Goal: Check status

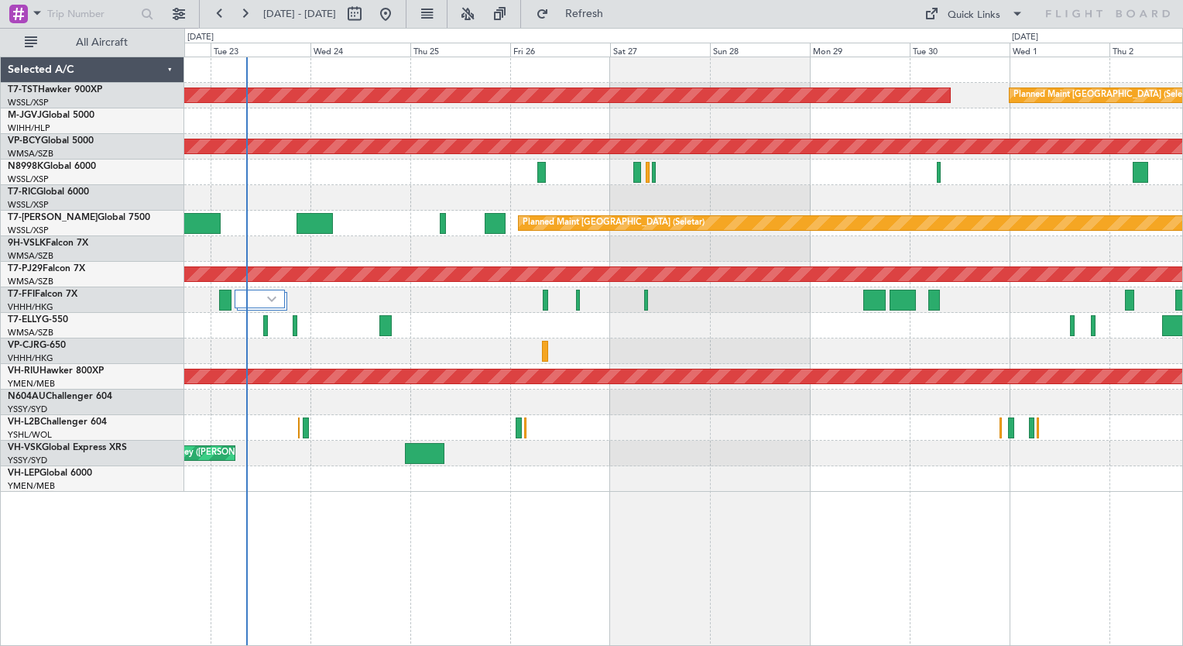
click at [312, 565] on div "Planned Maint [GEOGRAPHIC_DATA] (Seletar) Planned Maint [GEOGRAPHIC_DATA] (Sele…" at bounding box center [683, 351] width 999 height 589
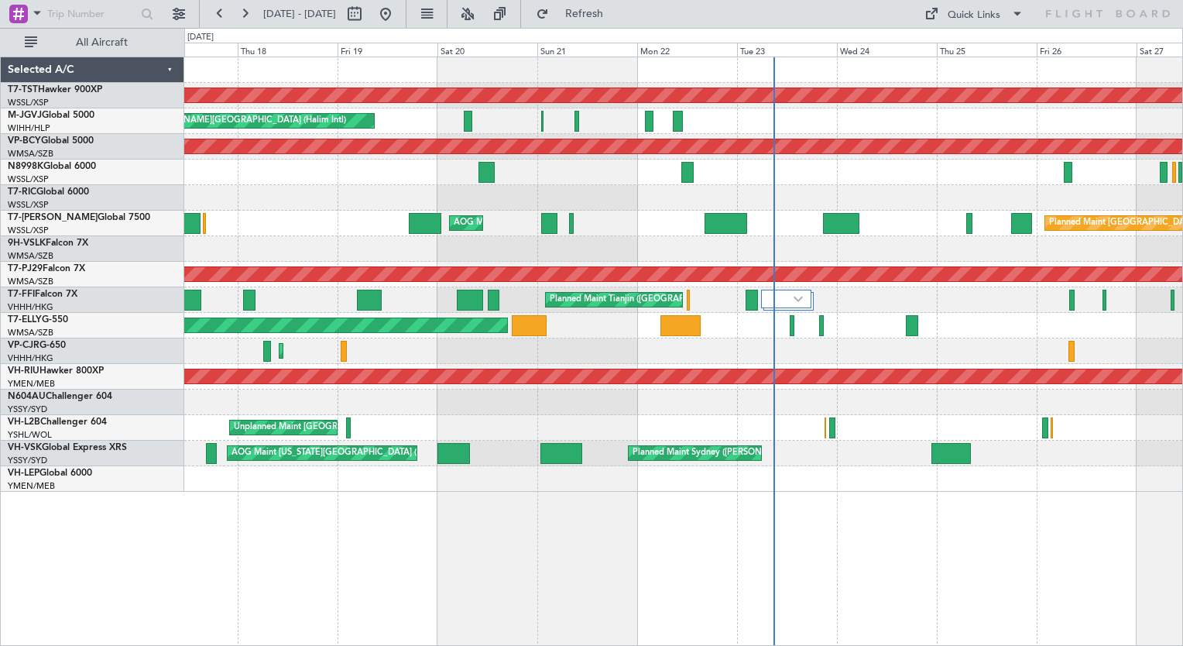
click at [881, 482] on div "Planned Maint [GEOGRAPHIC_DATA] (Seletar) Planned Maint [GEOGRAPHIC_DATA] (Sele…" at bounding box center [683, 274] width 998 height 434
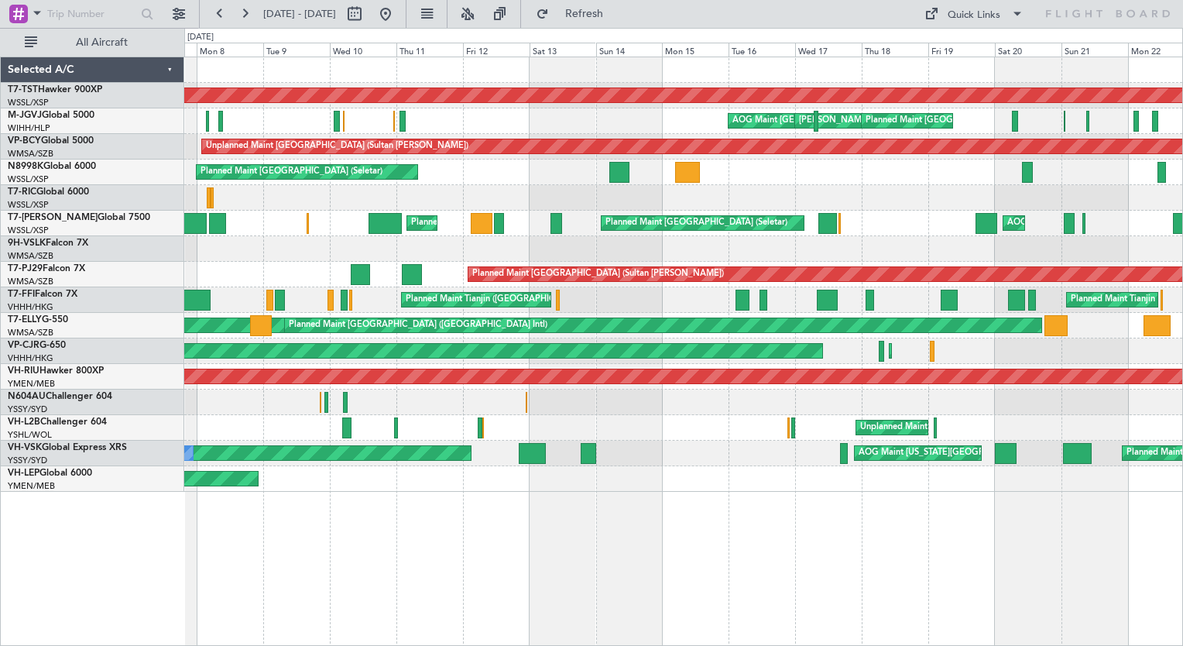
click at [922, 500] on div "Planned Maint [GEOGRAPHIC_DATA] (Seletar) Planned Maint MEL Jakarta (Halim Intl…" at bounding box center [683, 351] width 999 height 589
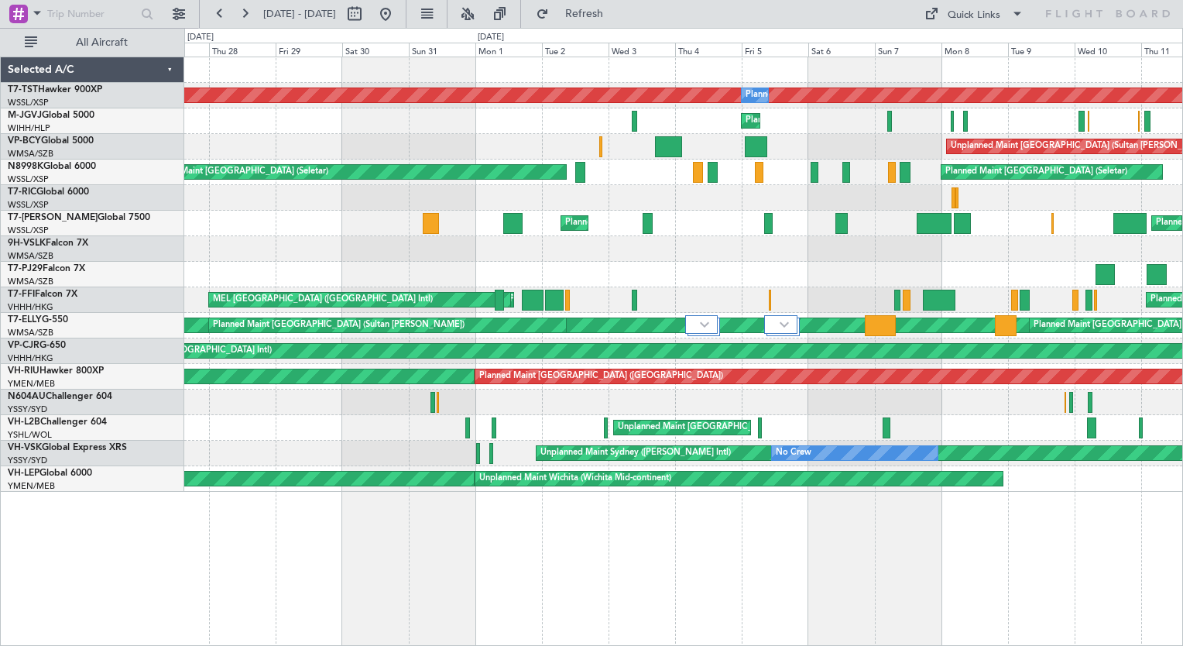
click at [1159, 592] on div "Planned Maint [GEOGRAPHIC_DATA] (Seletar) Planned Maint Planned Maint [GEOGRAPH…" at bounding box center [683, 351] width 999 height 589
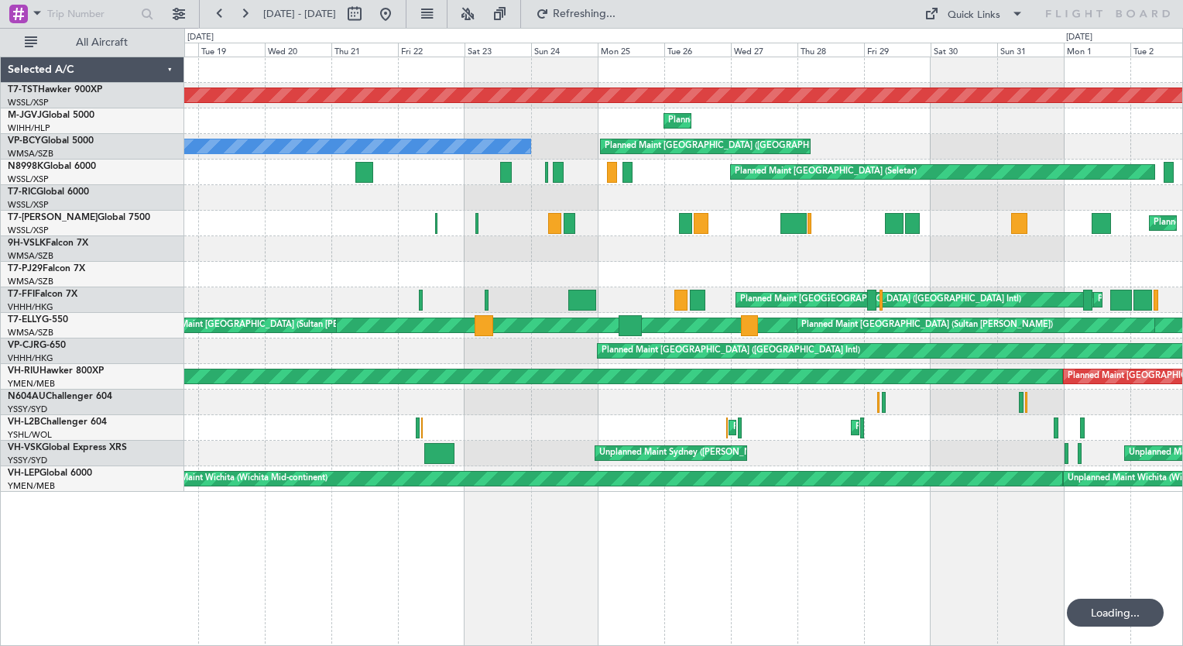
click at [861, 592] on div "Planned Maint [GEOGRAPHIC_DATA] (Seletar) Planned Maint Planned Maint [GEOGRAPH…" at bounding box center [683, 351] width 999 height 589
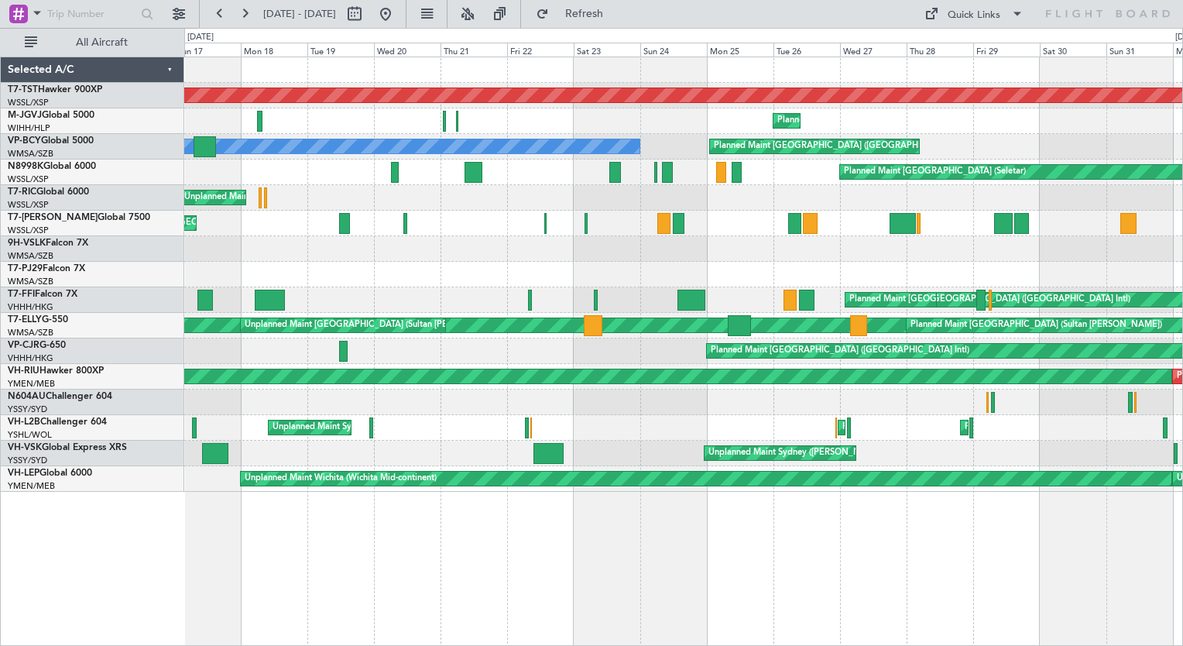
click at [447, 553] on div "Planned Maint [GEOGRAPHIC_DATA] (Seletar) Planned Maint [GEOGRAPHIC_DATA] (Hali…" at bounding box center [683, 351] width 999 height 589
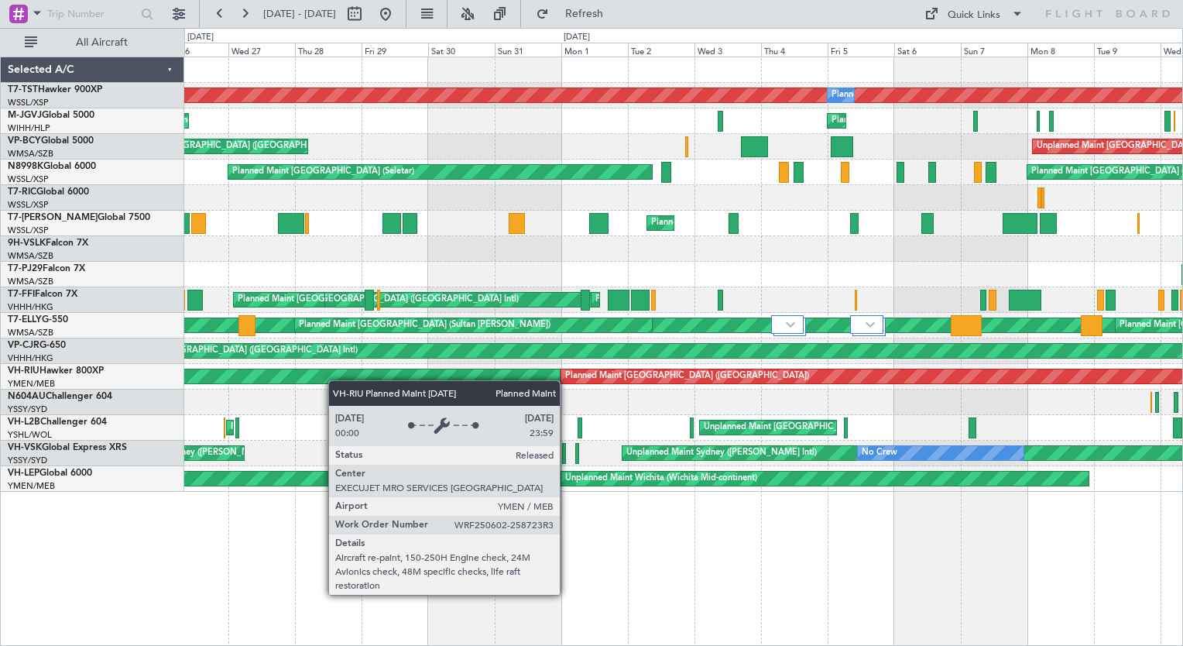
click at [322, 379] on div "Planned Maint [GEOGRAPHIC_DATA] (Seletar) Planned Maint Planned Maint [GEOGRAPH…" at bounding box center [683, 274] width 998 height 434
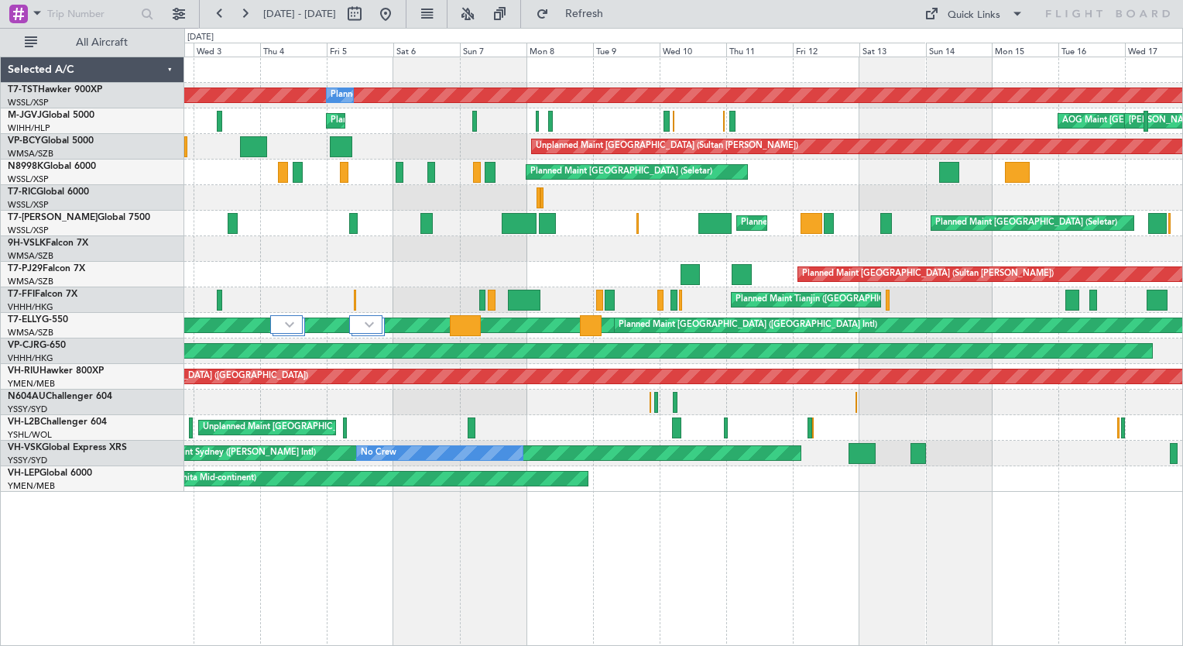
click at [242, 249] on div "Planned Maint [GEOGRAPHIC_DATA] (Seletar) Planned Maint Planned Maint [GEOGRAPH…" at bounding box center [683, 274] width 998 height 434
click at [398, 20] on button at bounding box center [385, 14] width 25 height 25
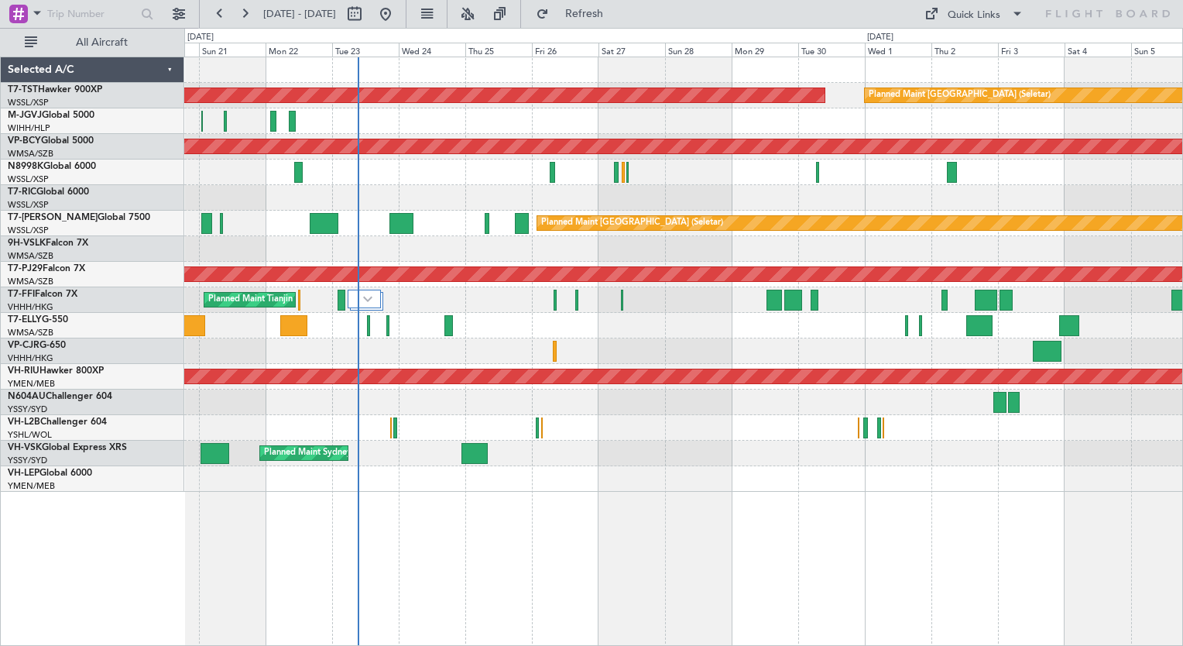
click at [414, 527] on div "Planned Maint [GEOGRAPHIC_DATA] (Seletar) Planned Maint [GEOGRAPHIC_DATA] (Sele…" at bounding box center [683, 351] width 999 height 589
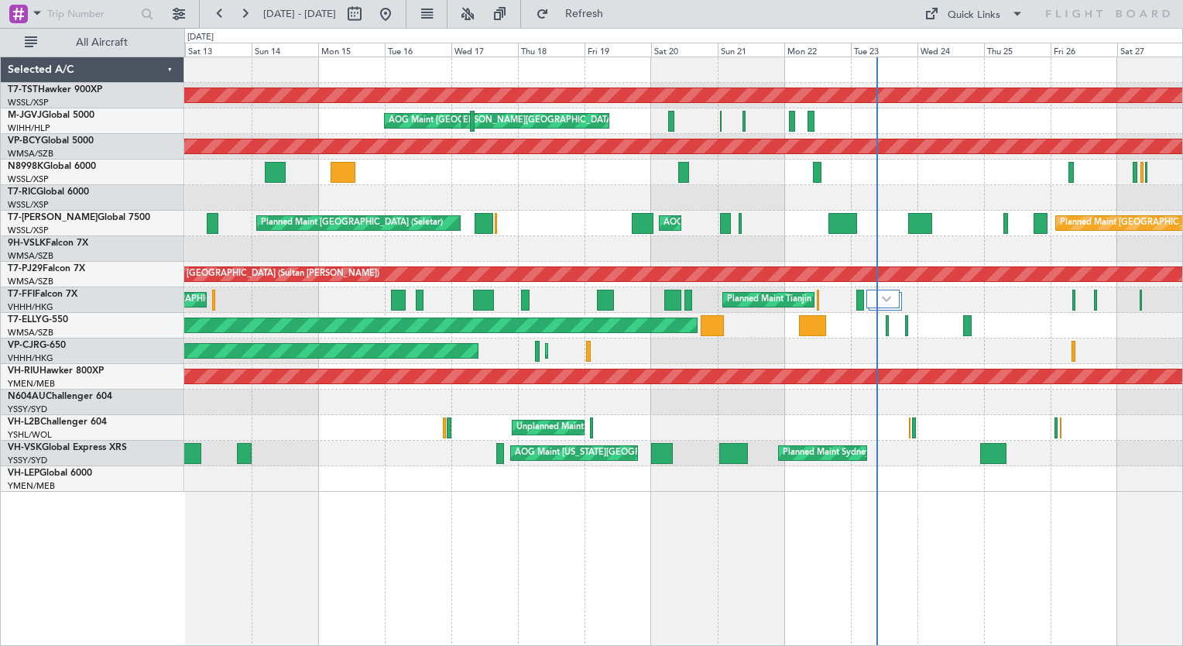
click at [864, 575] on div "Planned Maint [GEOGRAPHIC_DATA] (Seletar) Planned Maint [GEOGRAPHIC_DATA] (Sele…" at bounding box center [683, 351] width 999 height 589
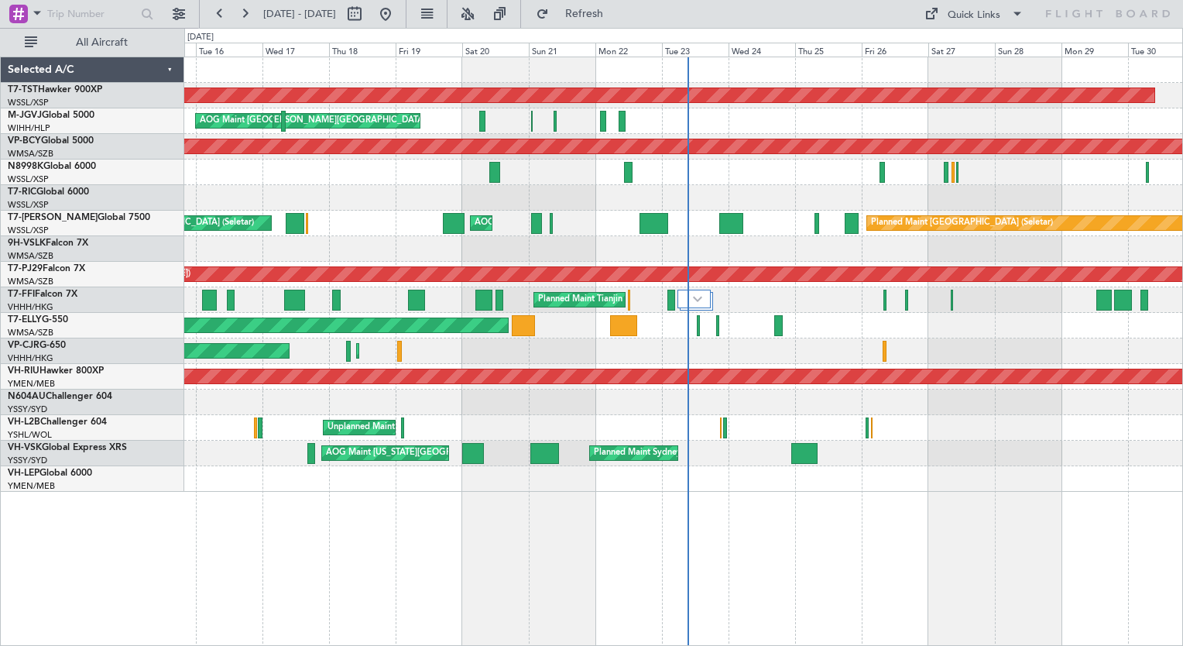
click at [171, 497] on div "Planned Maint [GEOGRAPHIC_DATA] (Seletar) Planned Maint [GEOGRAPHIC_DATA] (Sele…" at bounding box center [591, 337] width 1183 height 618
